Goal: Transaction & Acquisition: Download file/media

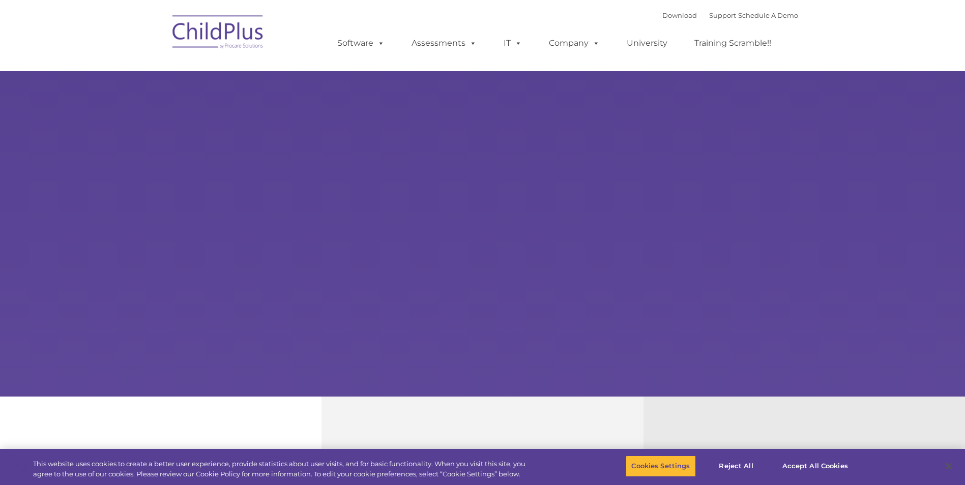
select select "MEDIUM"
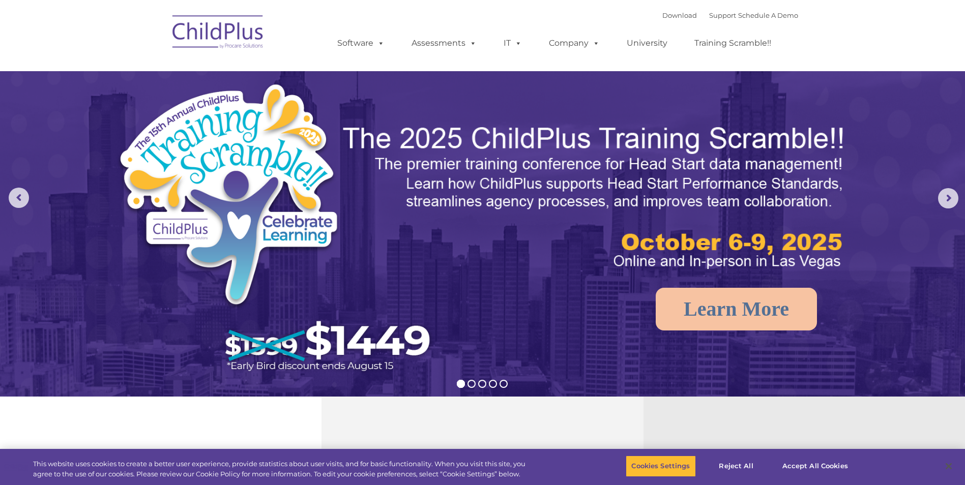
click at [662, 10] on div "Download Support | Schedule A Demo " at bounding box center [730, 15] width 136 height 15
click at [666, 19] on link "Download" at bounding box center [679, 15] width 35 height 8
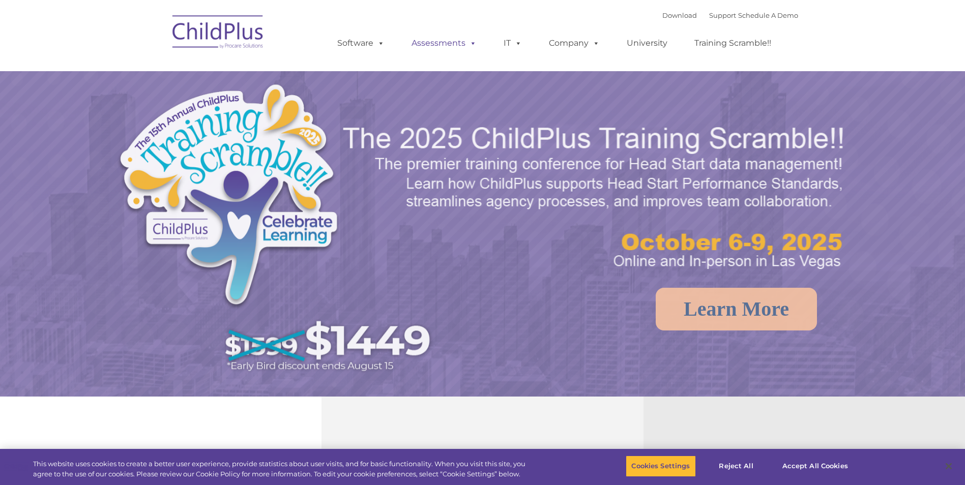
select select "MEDIUM"
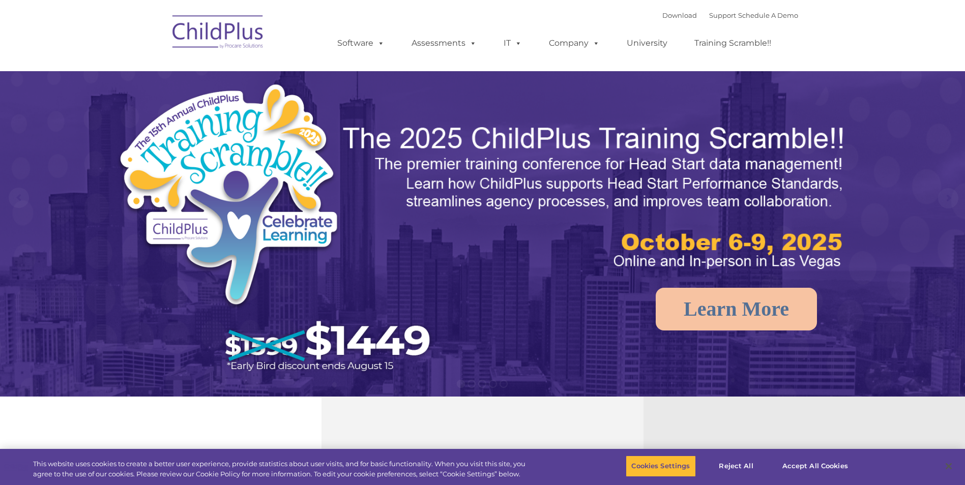
click at [678, 19] on div "Download Support | Schedule A Demo " at bounding box center [730, 15] width 136 height 15
click at [663, 18] on link "Download" at bounding box center [679, 15] width 35 height 8
